Goal: Entertainment & Leisure: Consume media (video, audio)

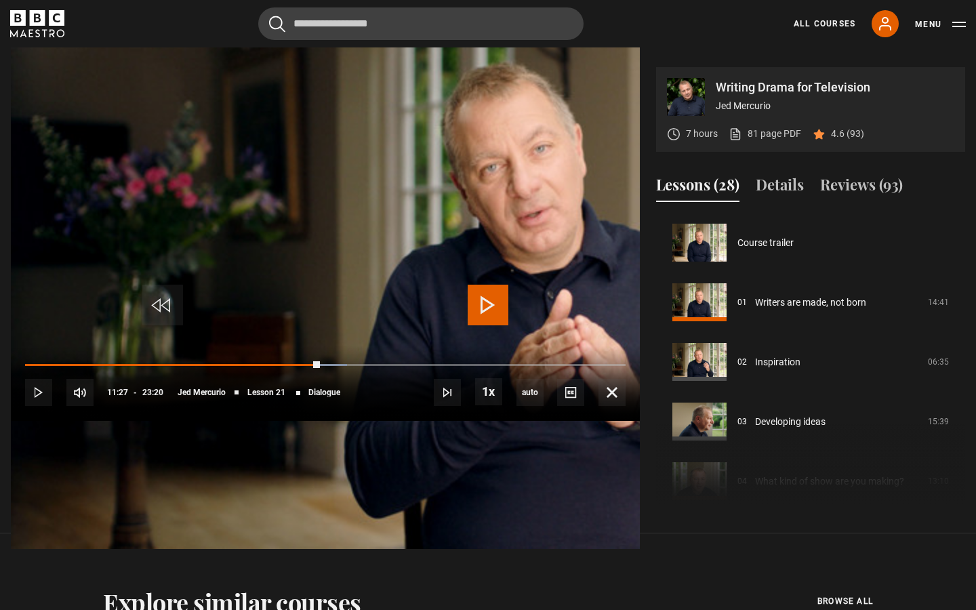
scroll to position [1193, 0]
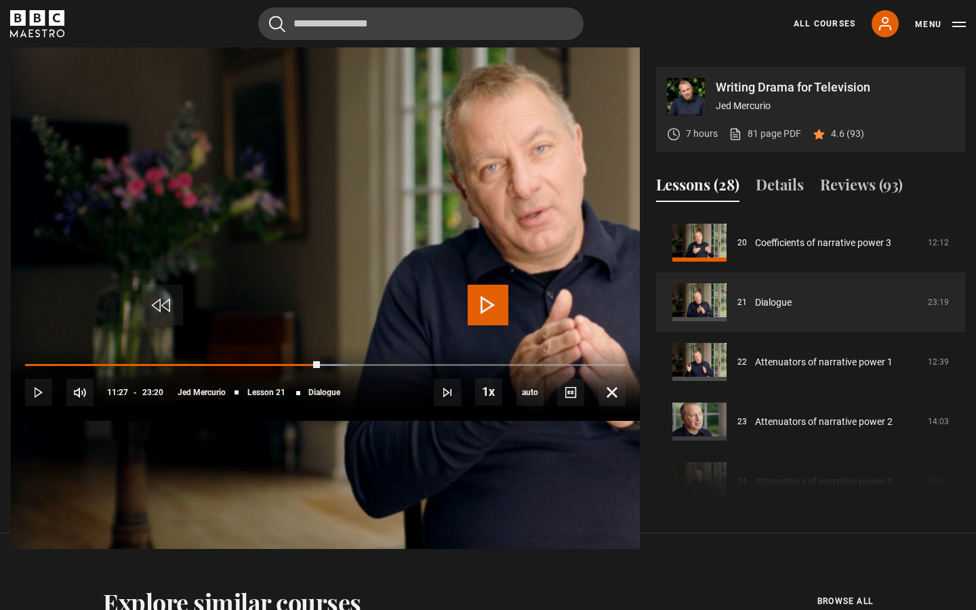
click at [480, 305] on span "Video Player" at bounding box center [488, 305] width 41 height 41
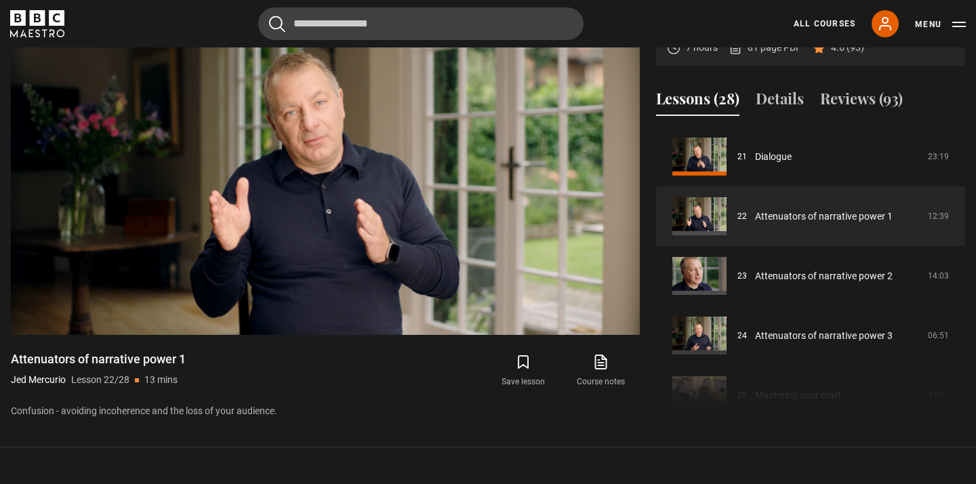
scroll to position [675, 0]
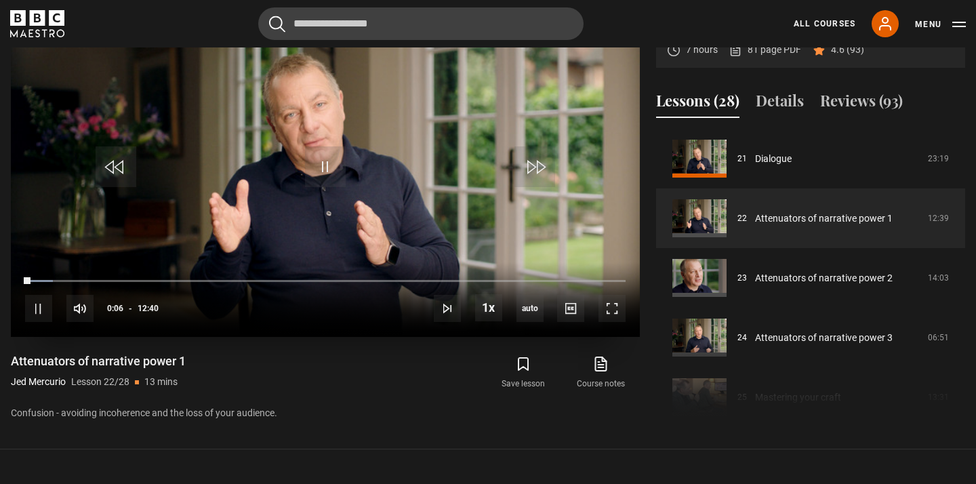
click at [355, 194] on video "Video Player" at bounding box center [325, 160] width 629 height 354
click at [323, 169] on span "Video Player" at bounding box center [325, 166] width 41 height 41
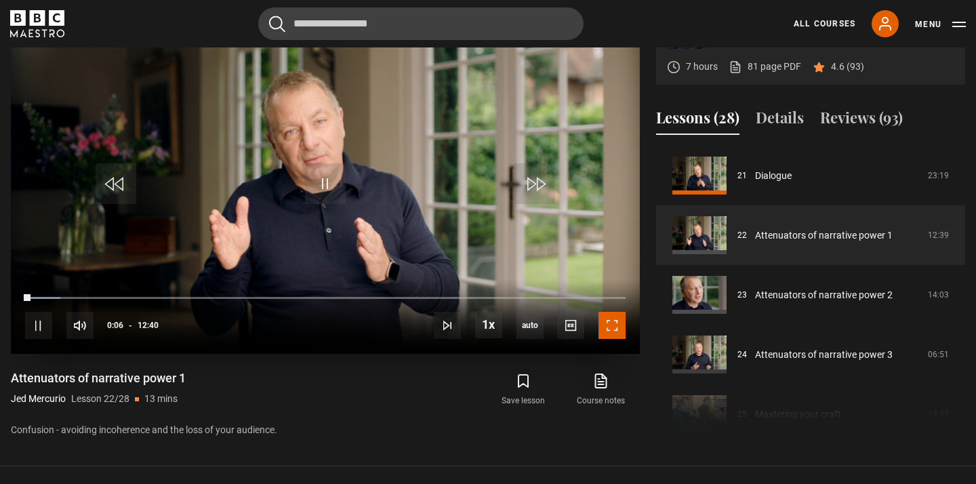
click at [607, 325] on span "Video Player" at bounding box center [612, 325] width 27 height 27
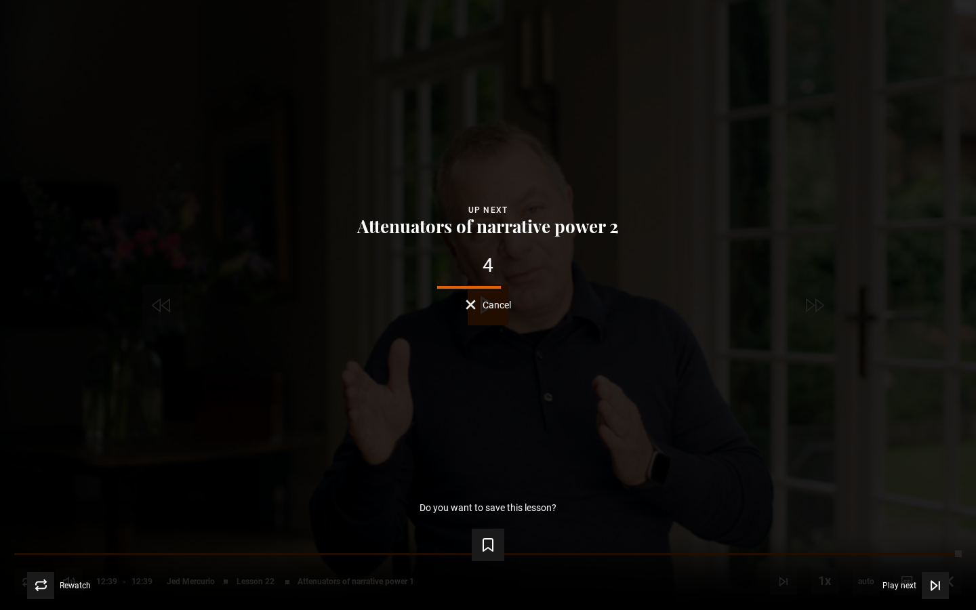
click at [472, 305] on button "Cancel" at bounding box center [488, 305] width 45 height 10
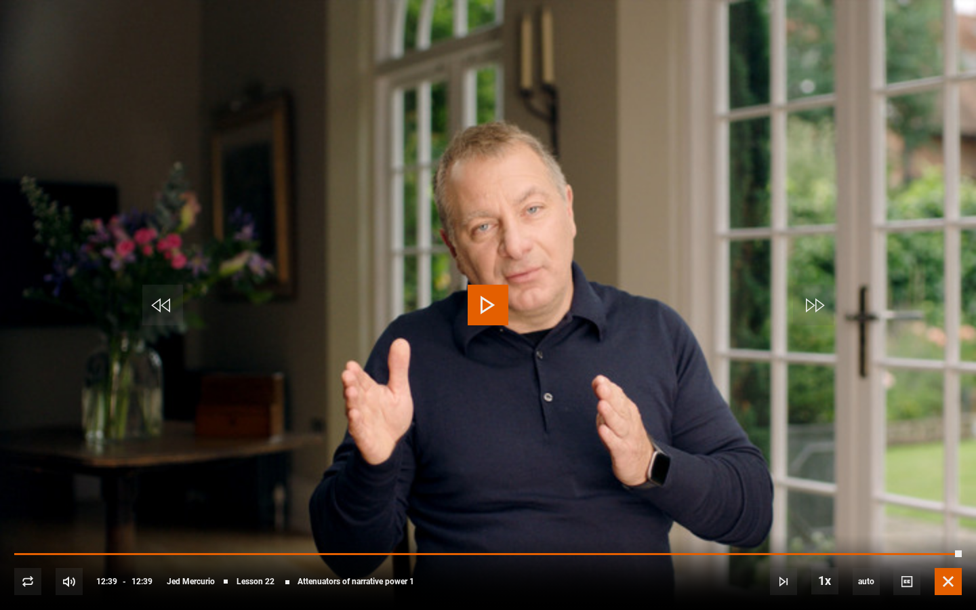
click at [949, 573] on span "Video Player" at bounding box center [948, 581] width 27 height 27
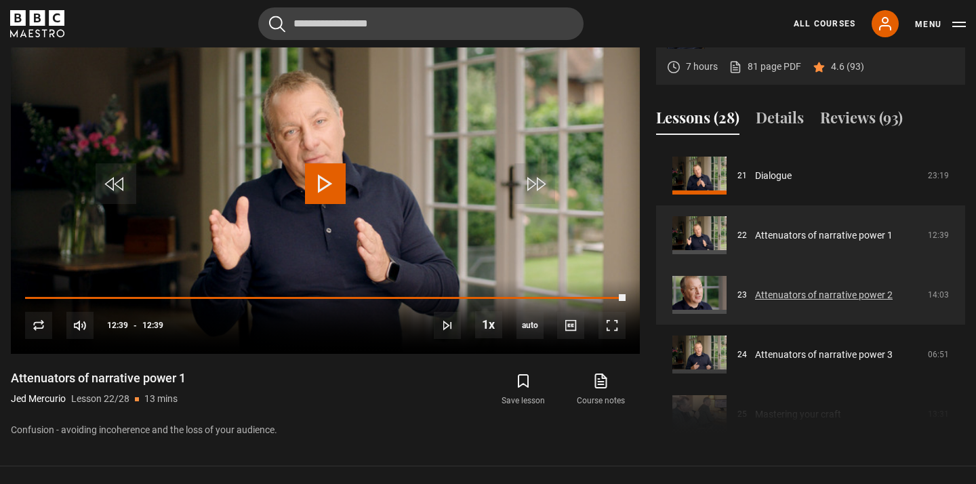
click at [859, 297] on link "Attenuators of narrative power 2" at bounding box center [824, 295] width 138 height 14
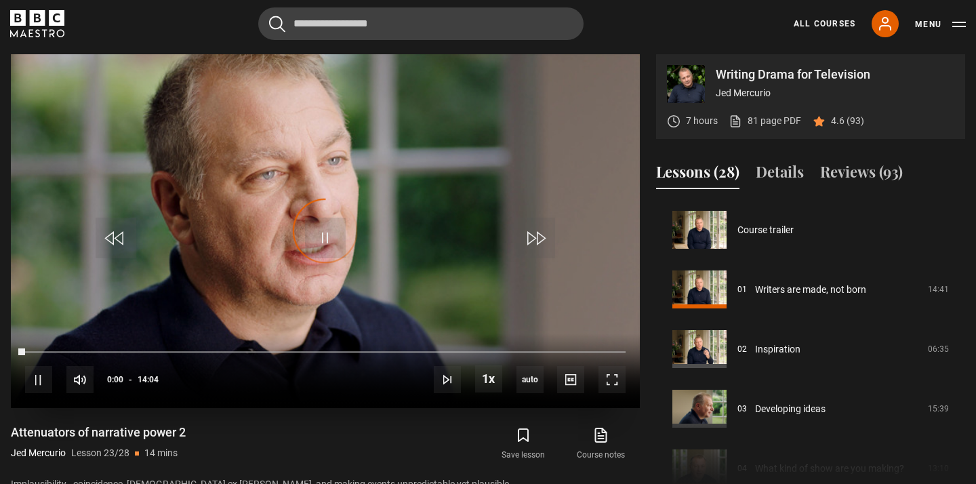
scroll to position [1312, 0]
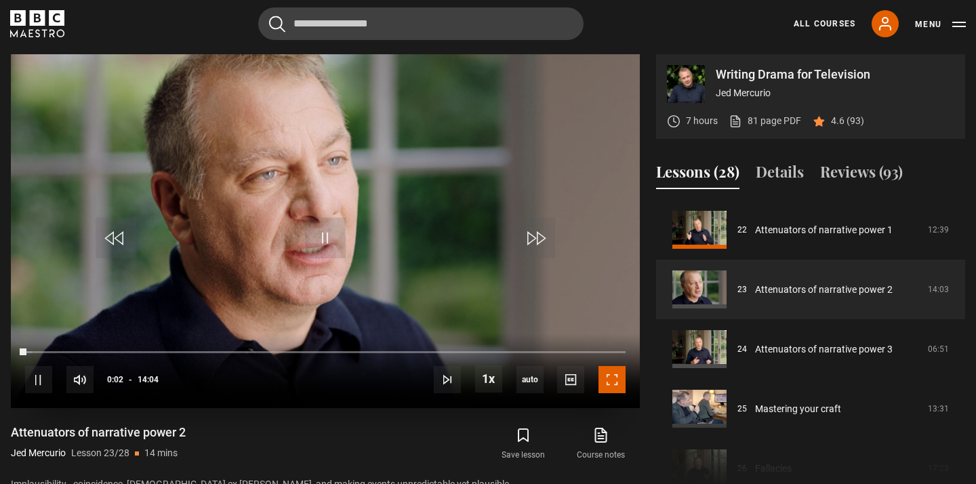
click at [604, 374] on span "Video Player" at bounding box center [612, 379] width 27 height 27
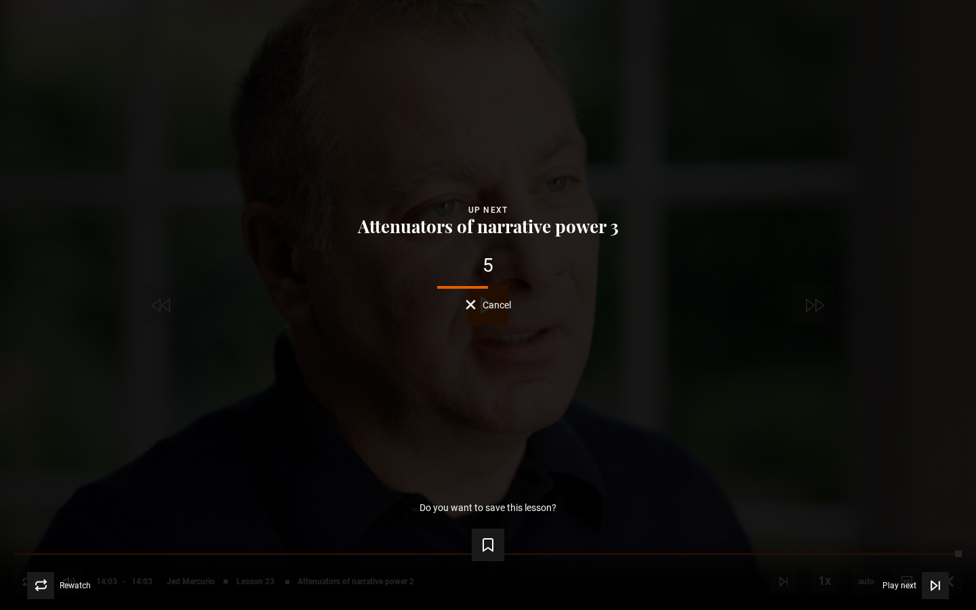
click at [469, 302] on button "Cancel" at bounding box center [488, 305] width 45 height 10
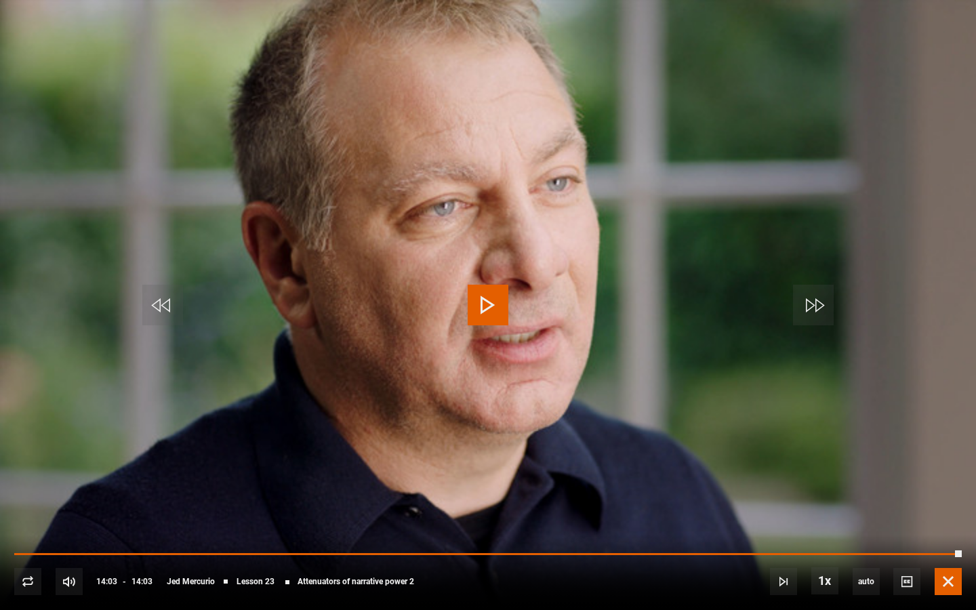
click at [945, 483] on span "Video Player" at bounding box center [948, 581] width 27 height 27
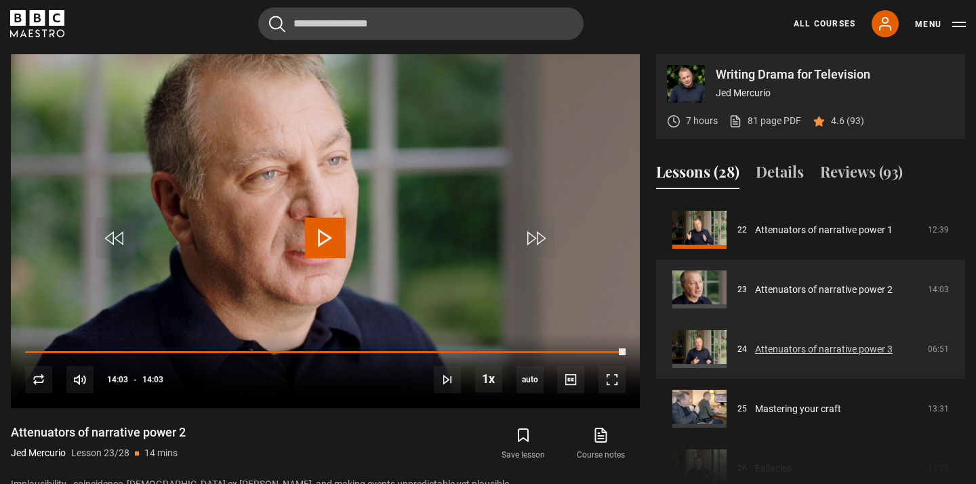
click at [802, 357] on link "Attenuators of narrative power 3" at bounding box center [824, 349] width 138 height 14
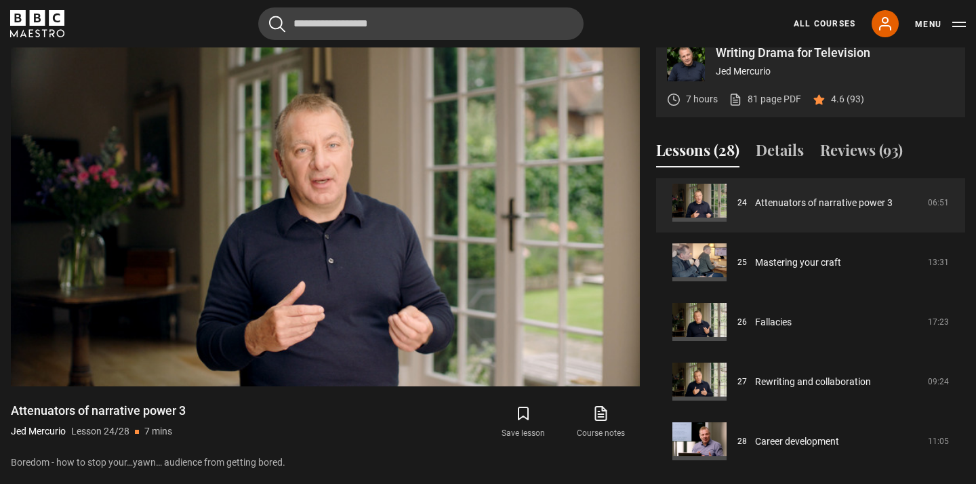
scroll to position [625, 0]
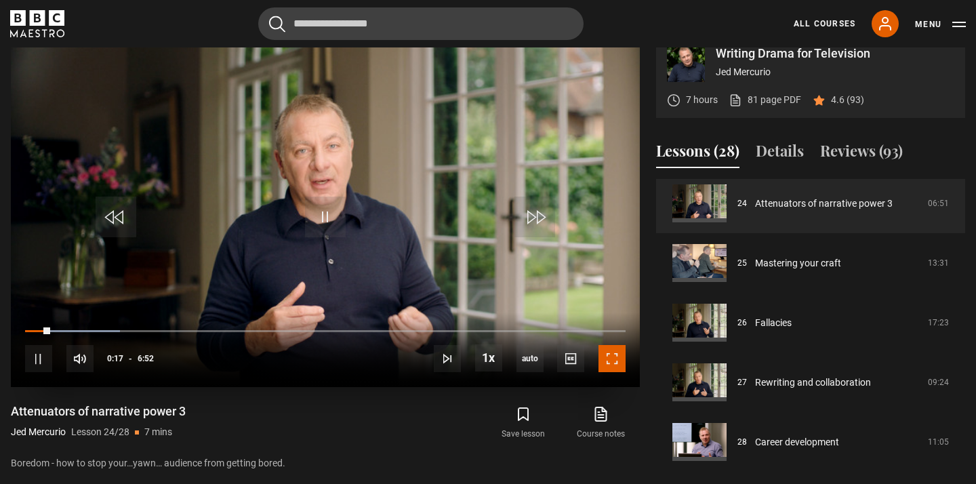
click at [611, 361] on span "Video Player" at bounding box center [612, 358] width 27 height 27
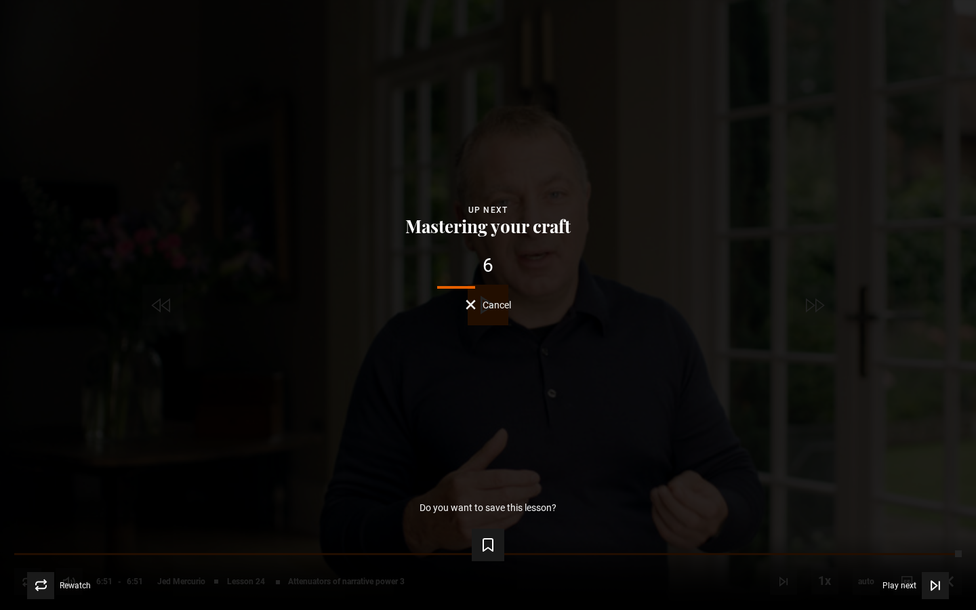
click at [479, 310] on div "Lesson Completed Up next Mastering your craft 6 Cancel Do you want to save this…" at bounding box center [488, 305] width 976 height 610
click at [467, 302] on button "Cancel" at bounding box center [488, 305] width 45 height 10
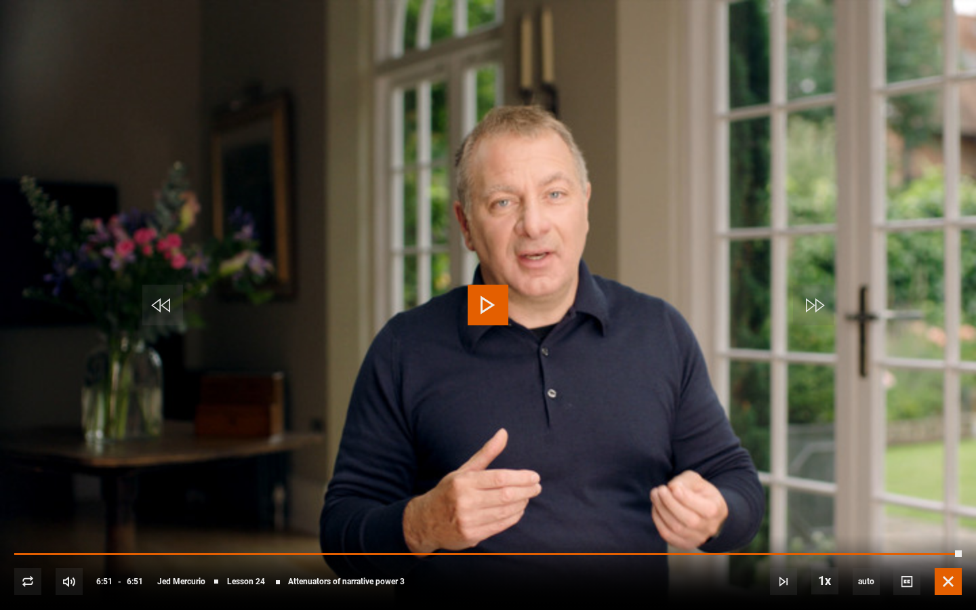
click at [947, 483] on span "Video Player" at bounding box center [948, 581] width 27 height 27
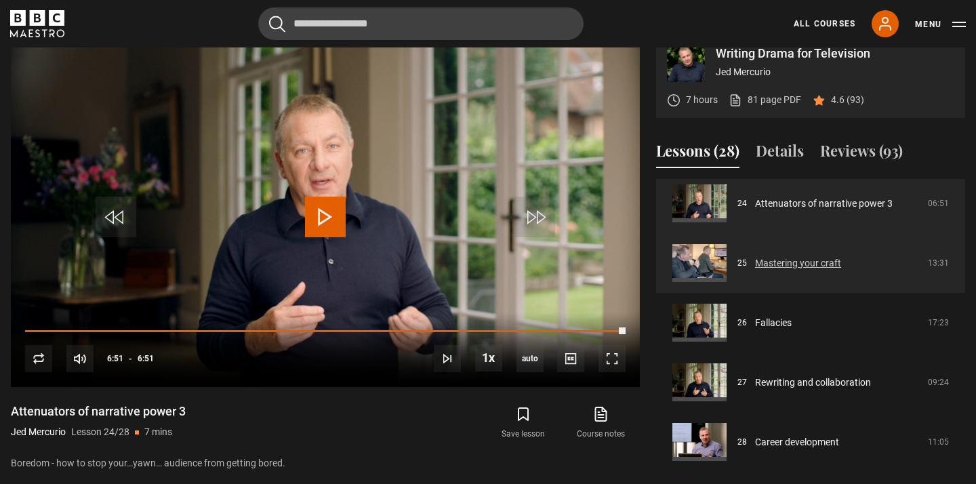
click at [771, 258] on link "Mastering your craft" at bounding box center [798, 263] width 86 height 14
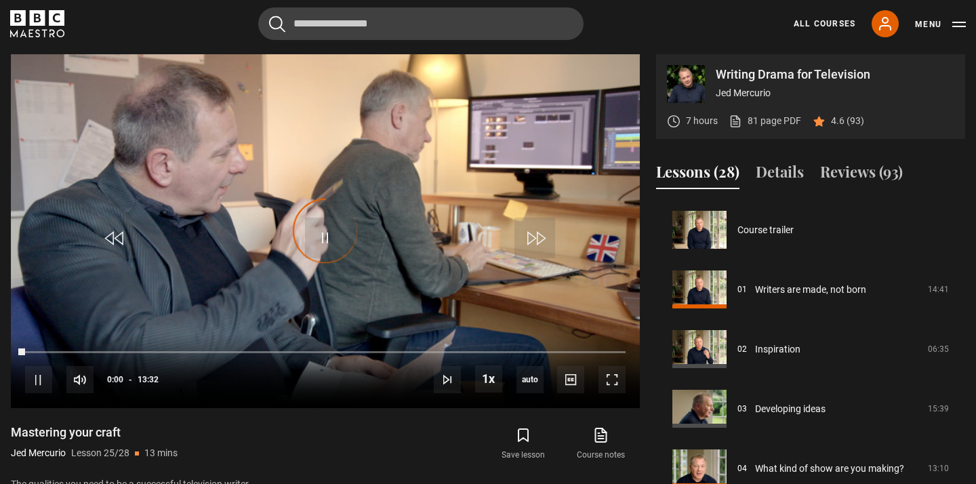
scroll to position [1432, 0]
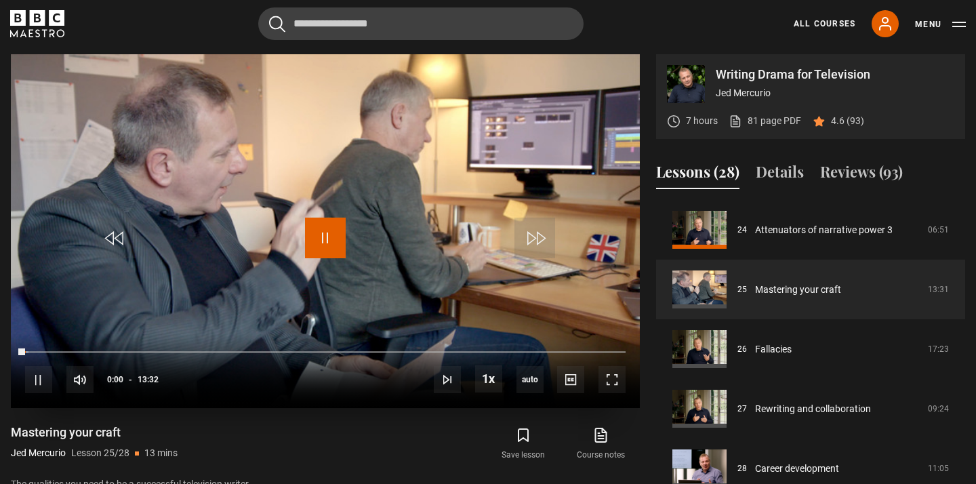
click at [325, 237] on span "Video Player" at bounding box center [325, 238] width 41 height 41
